Goal: Transaction & Acquisition: Purchase product/service

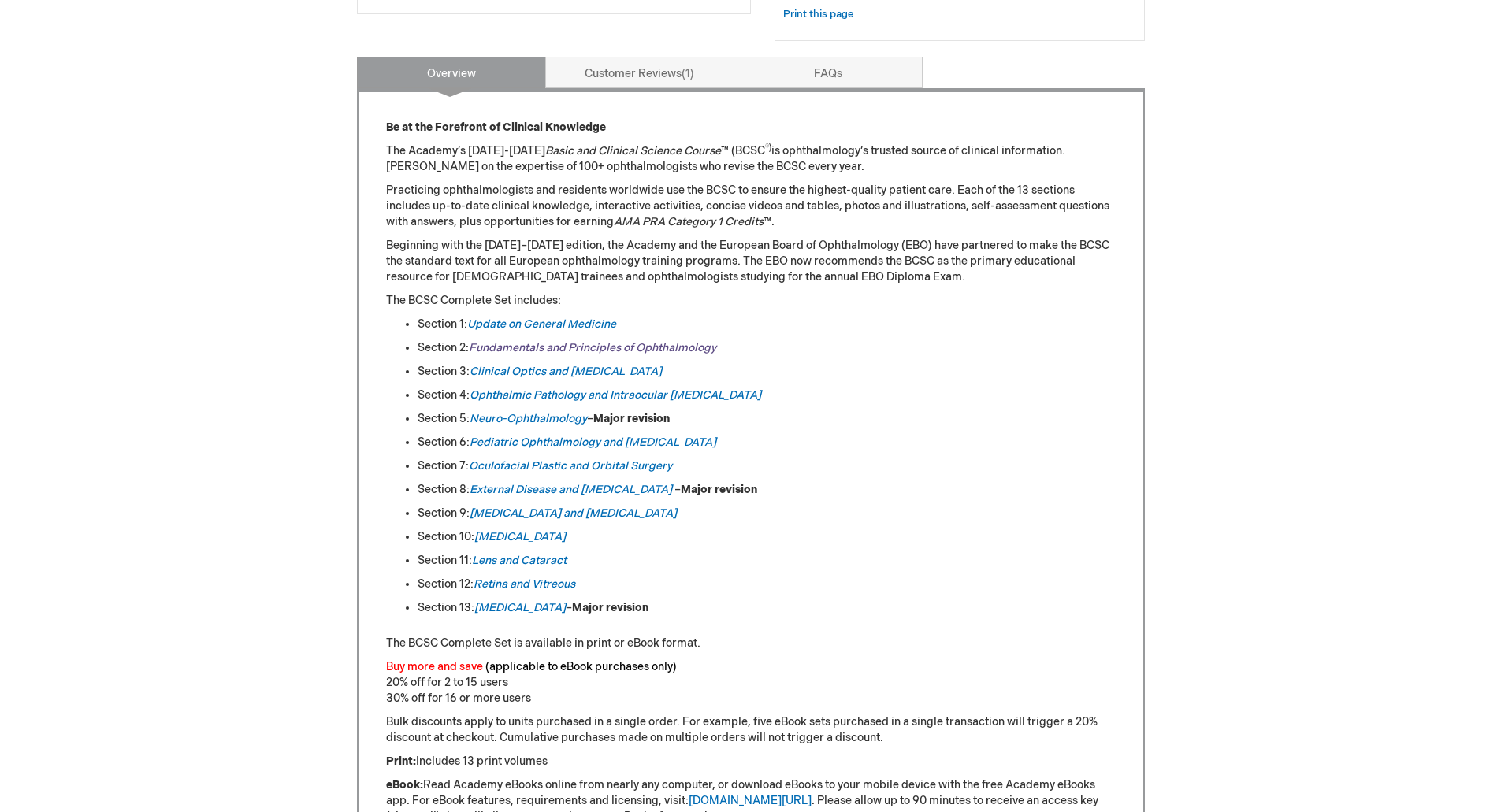
scroll to position [708, 0]
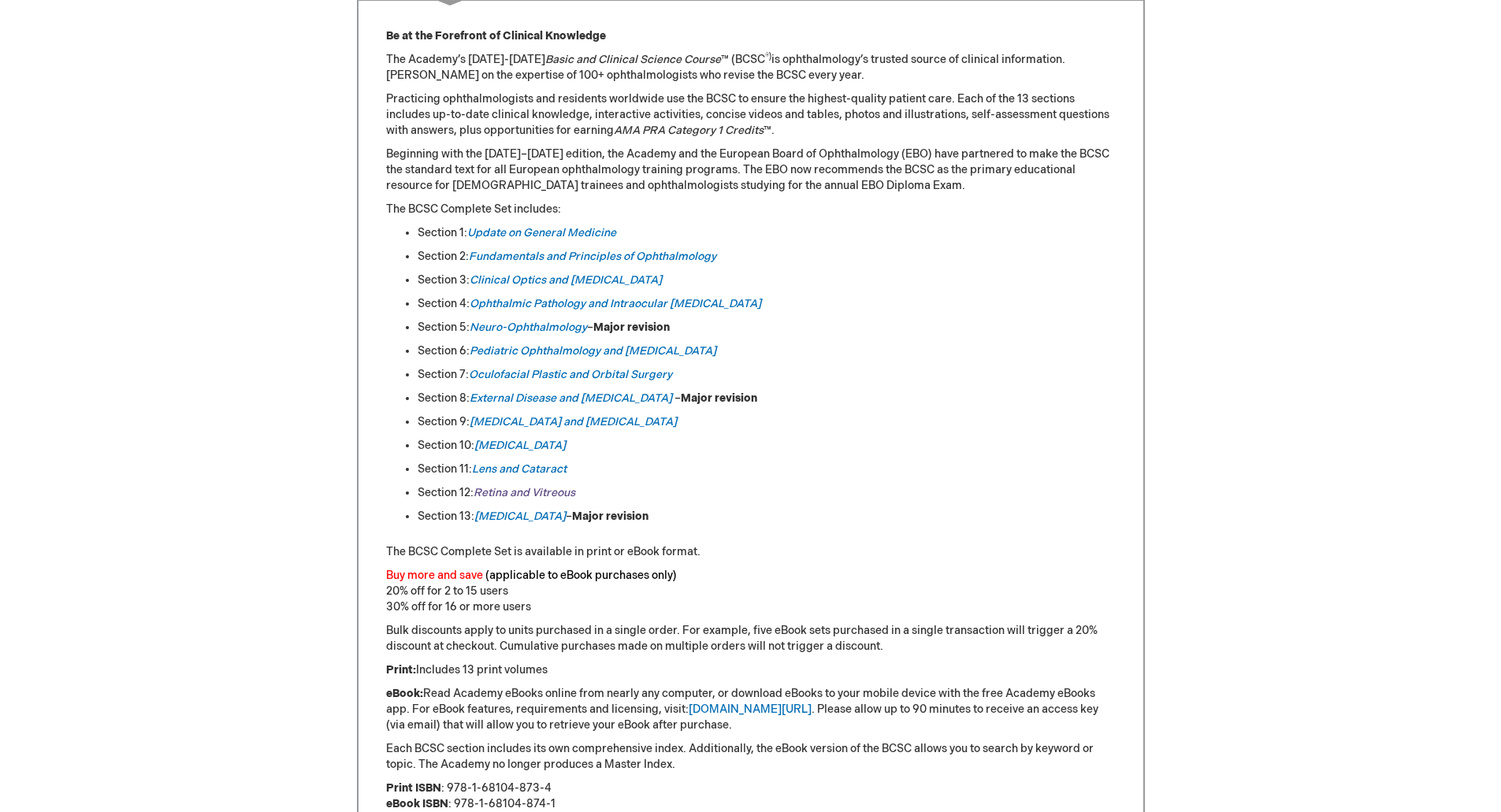
click at [518, 491] on link "Retina and Vitreous" at bounding box center [524, 493] width 102 height 14
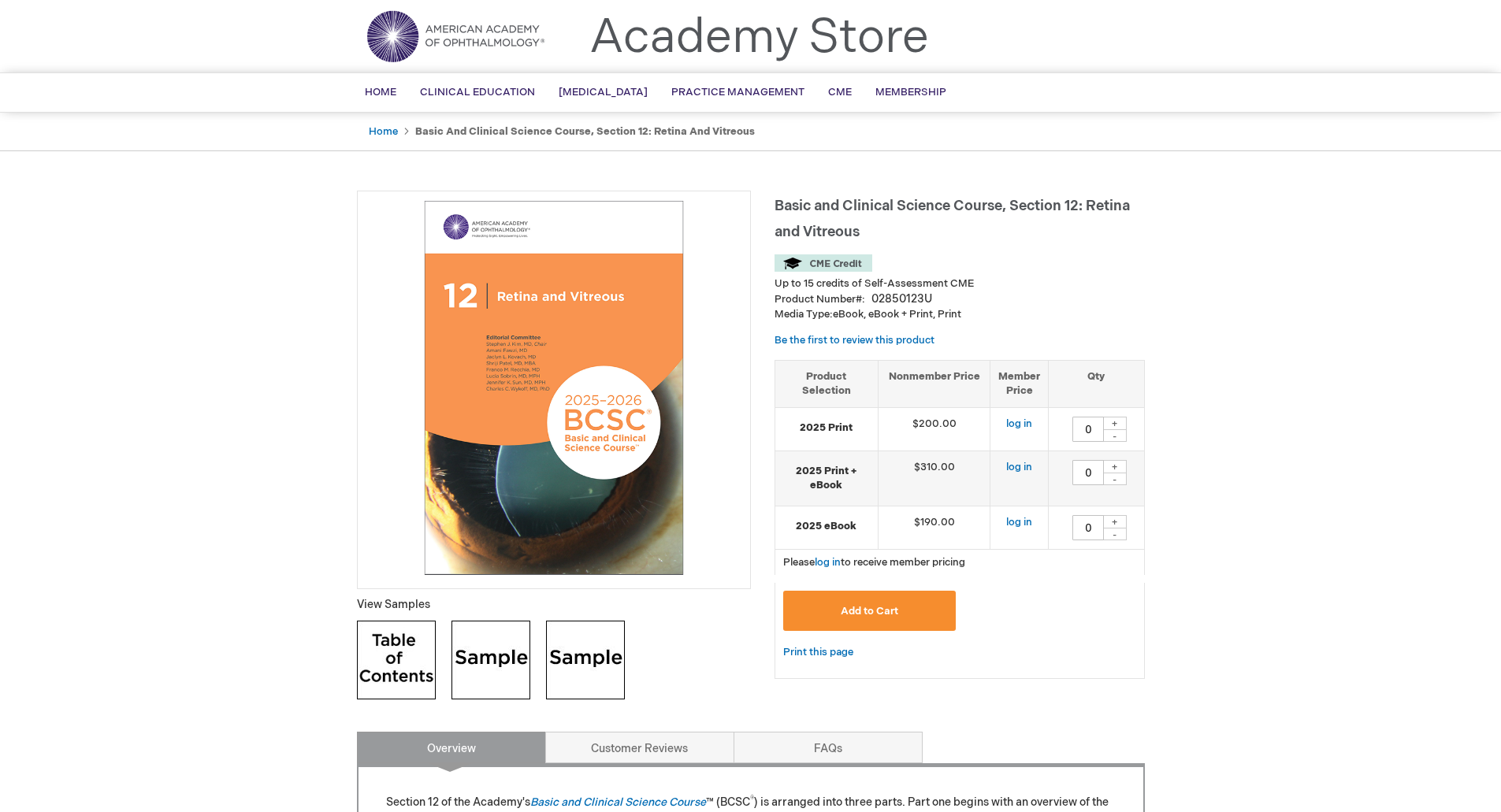
scroll to position [157, 0]
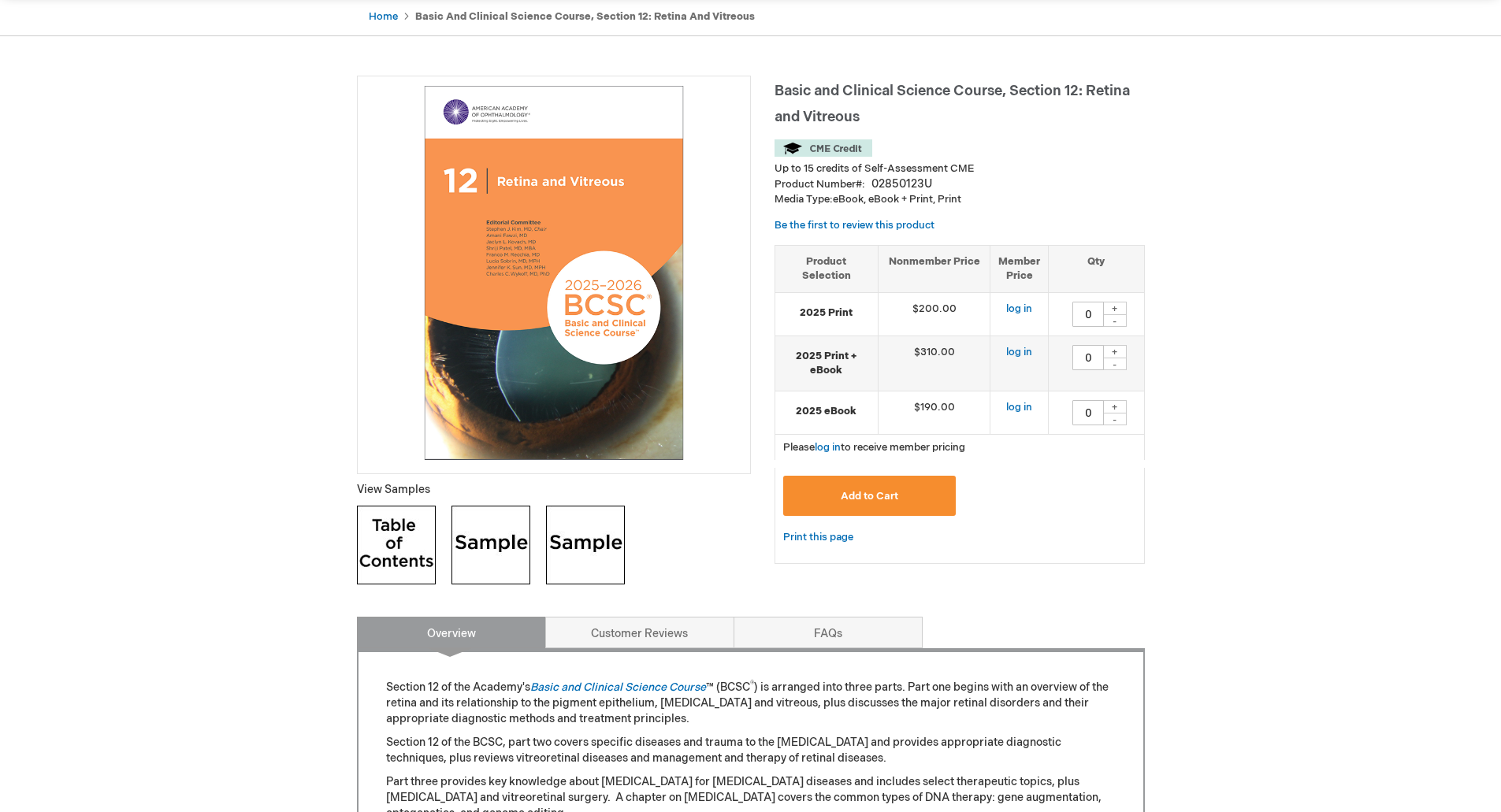
click at [405, 543] on img at bounding box center [397, 545] width 79 height 79
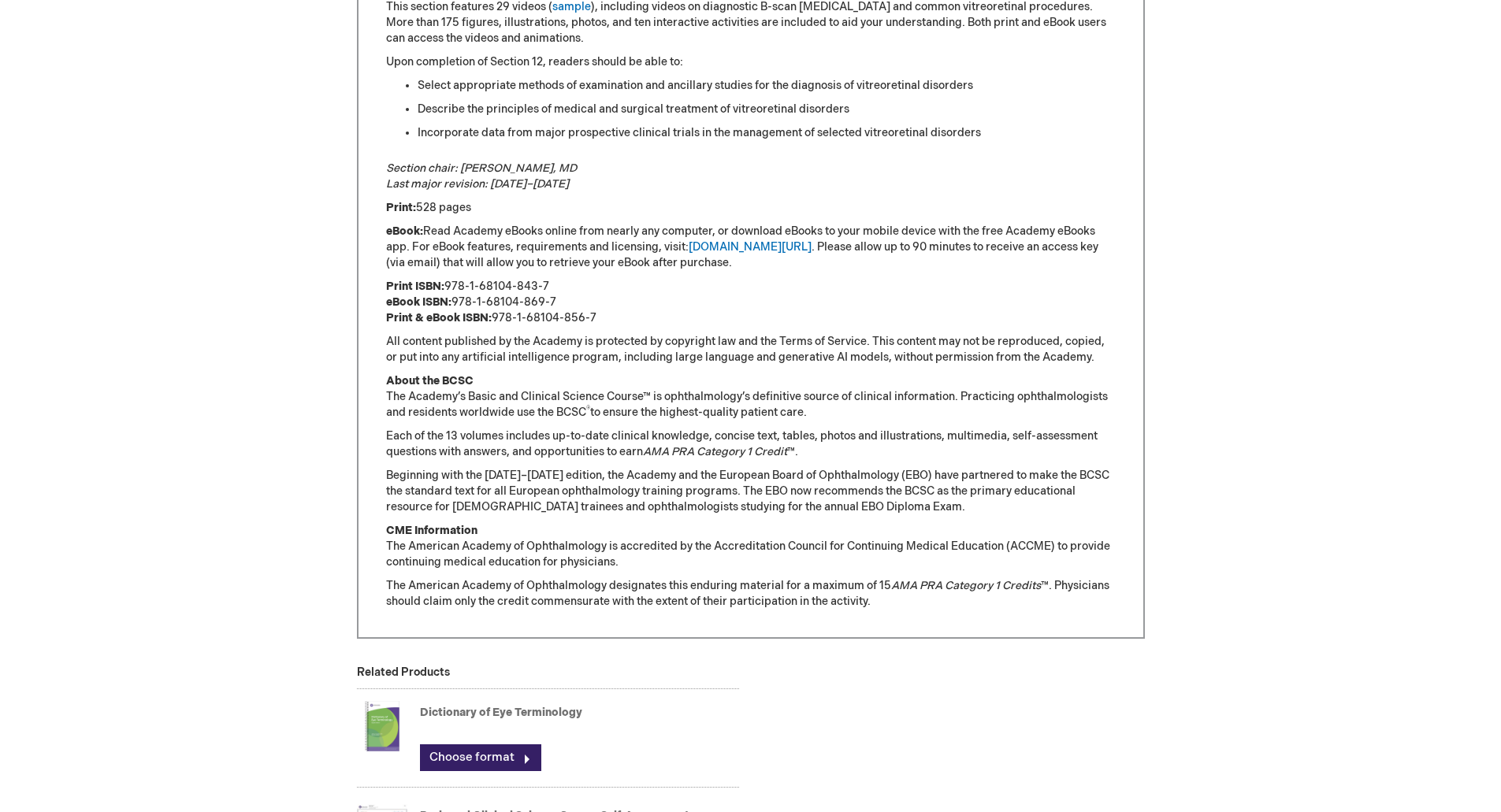
scroll to position [945, 0]
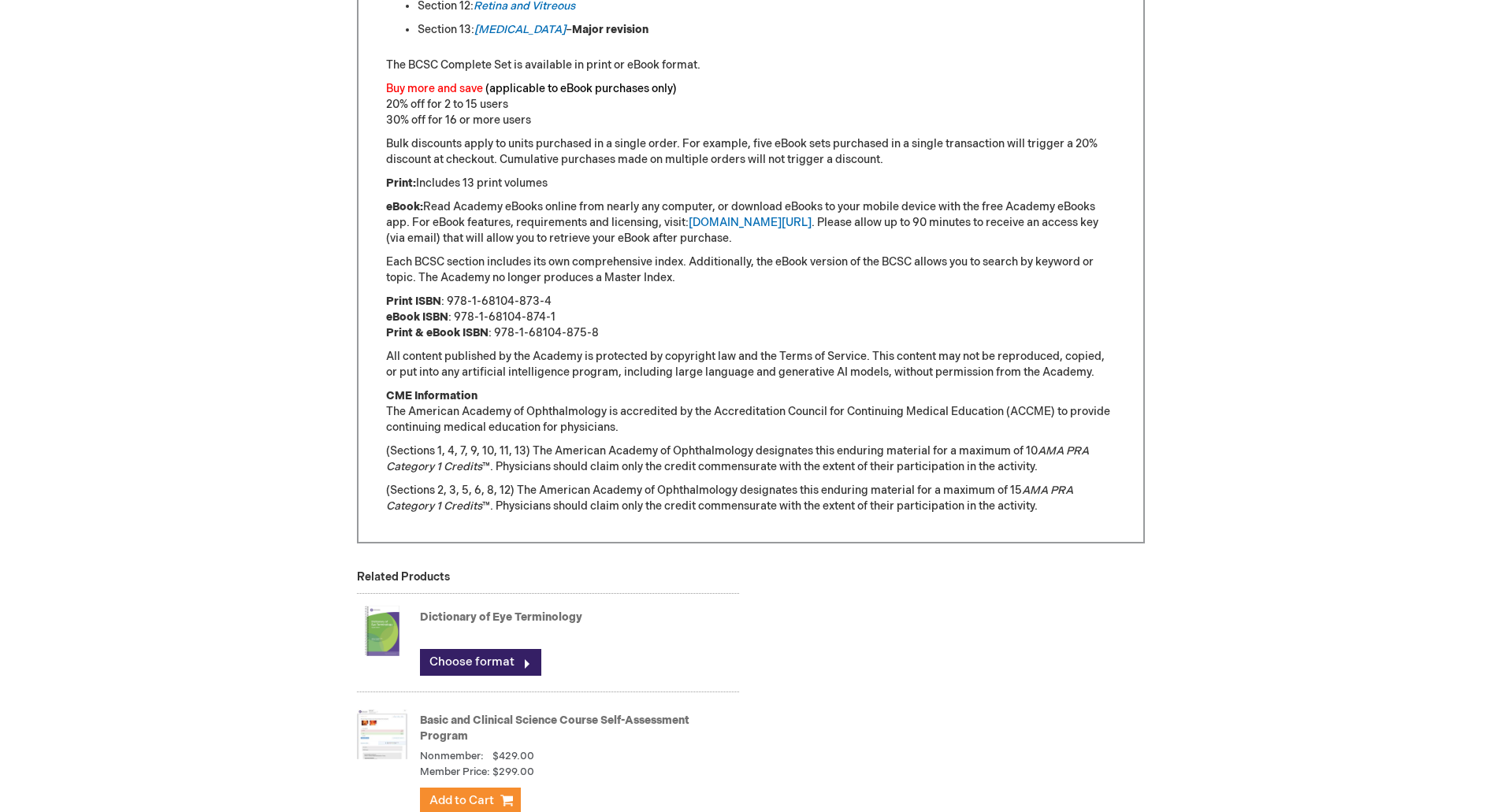
scroll to position [1024, 0]
